Goal: Task Accomplishment & Management: Manage account settings

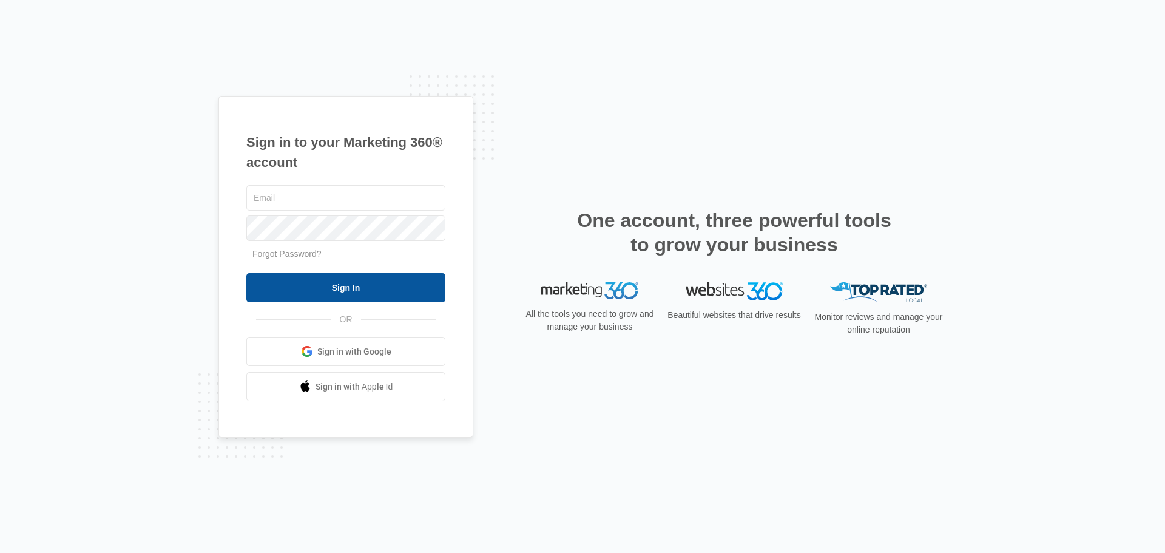
type input "[PERSON_NAME][EMAIL_ADDRESS][DOMAIN_NAME]"
click at [337, 285] on input "Sign In" at bounding box center [345, 287] width 199 height 29
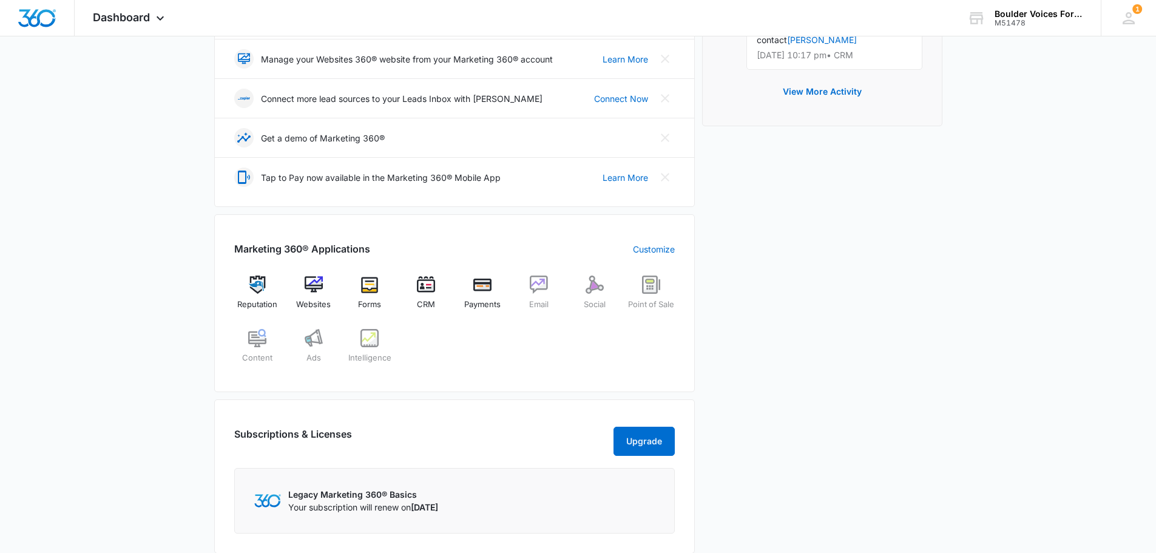
scroll to position [303, 0]
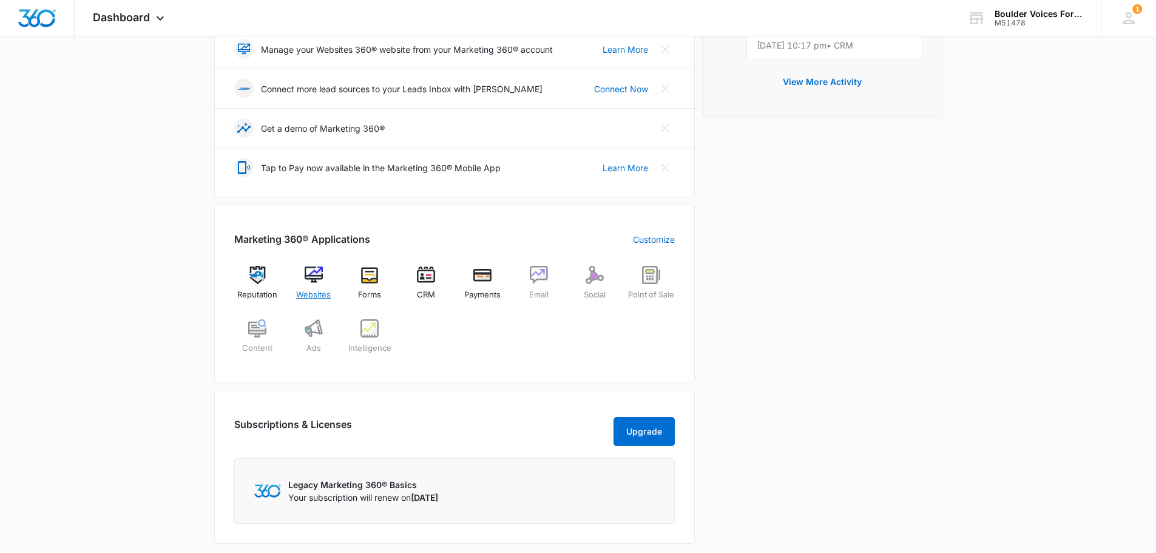
click at [309, 276] on img at bounding box center [314, 275] width 18 height 18
